Goal: Check status: Check status

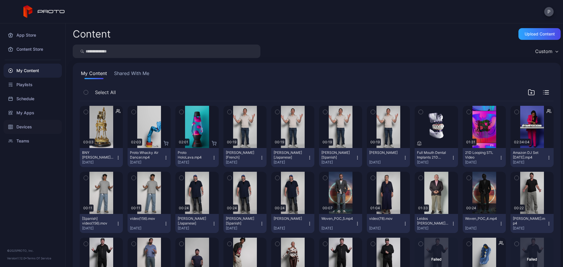
click at [45, 127] on div "Devices" at bounding box center [33, 127] width 58 height 14
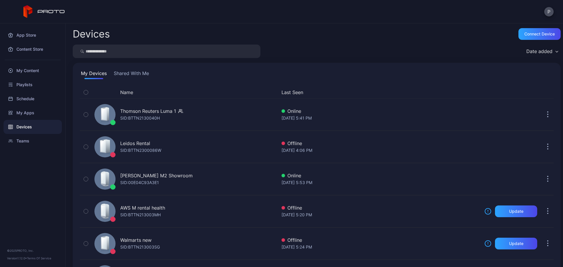
click at [131, 74] on button "Shared With Me" at bounding box center [132, 74] width 38 height 9
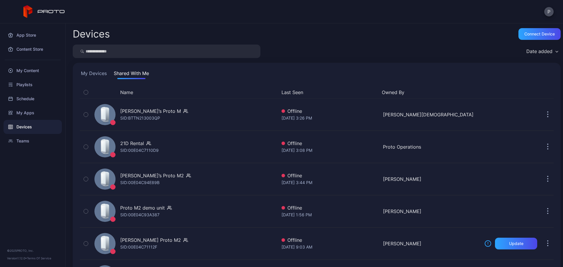
click at [287, 94] on button "Last Seen" at bounding box center [330, 92] width 96 height 7
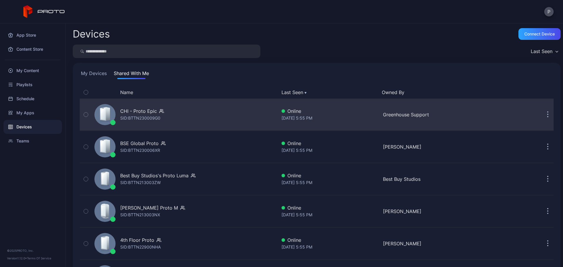
click at [210, 111] on div "CHI - Proto Epic SID: BTTN230009G0" at bounding box center [184, 114] width 185 height 29
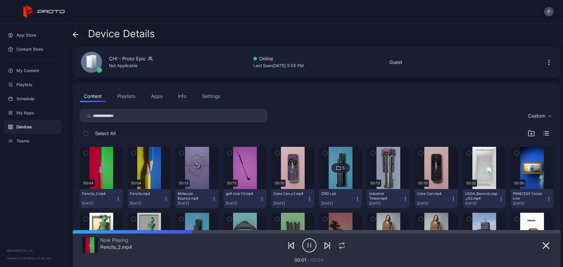
click at [74, 38] on span at bounding box center [76, 33] width 6 height 11
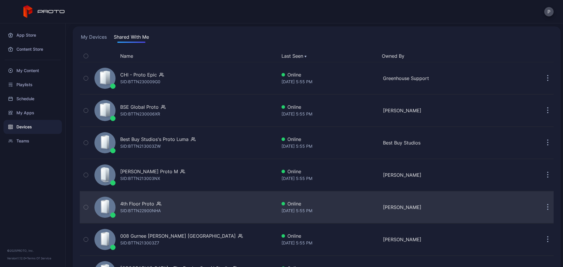
scroll to position [78, 0]
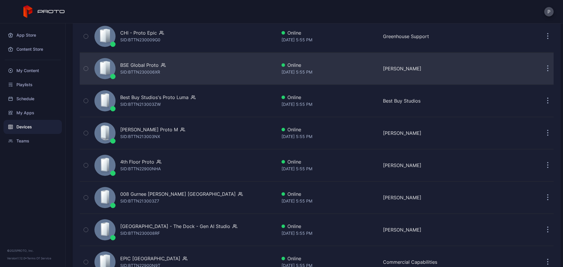
click at [234, 59] on div "BSE Global Proto SID: BTTN230006XR" at bounding box center [184, 68] width 185 height 29
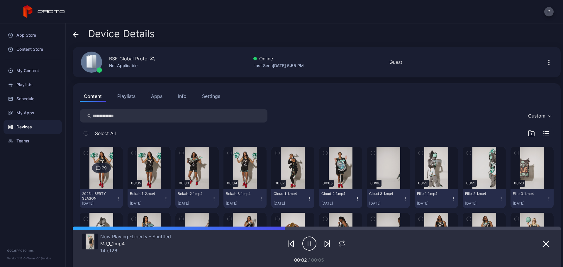
click at [72, 34] on div "Device Details BSE Global Proto Not Applicable Online Last Seen [DATE] 5:55 PM …" at bounding box center [315, 145] width 498 height 244
click at [74, 36] on icon at bounding box center [76, 35] width 6 height 6
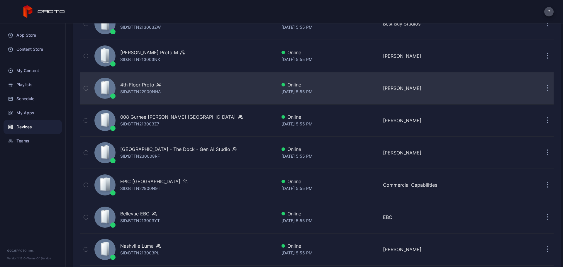
scroll to position [157, 0]
